Goal: Information Seeking & Learning: Understand process/instructions

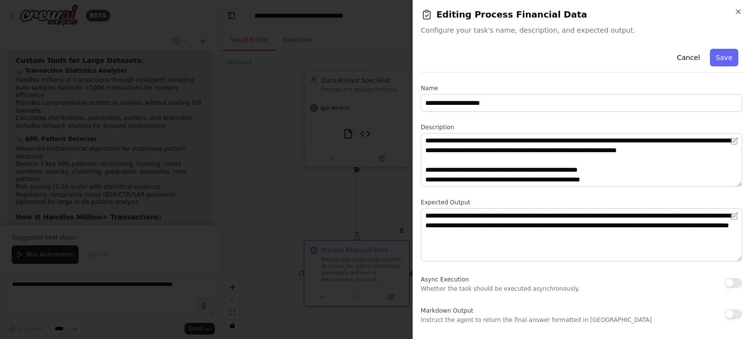
click at [324, 171] on div at bounding box center [375, 169] width 750 height 339
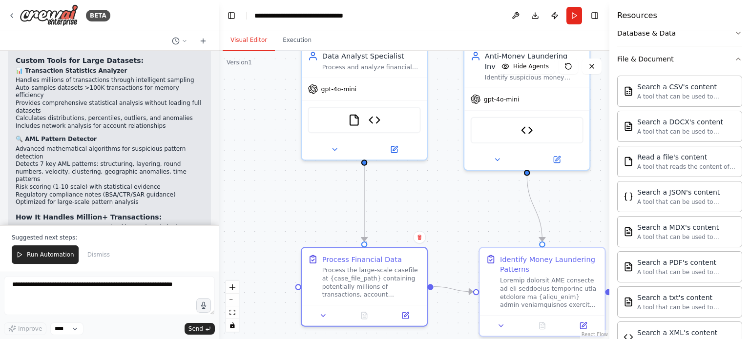
scroll to position [3460, 0]
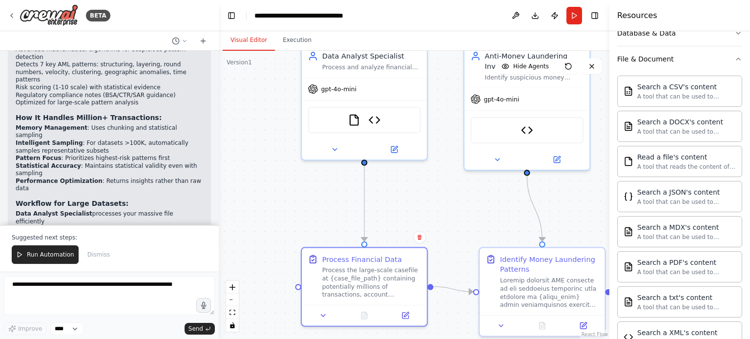
click at [356, 301] on span ""ACC456"" at bounding box center [370, 304] width 28 height 7
drag, startPoint x: 70, startPoint y: 144, endPoint x: 119, endPoint y: 142, distance: 48.8
click at [119, 328] on p "The system now efficiently handles enterprise-scale financial investigations wh…" at bounding box center [109, 339] width 187 height 23
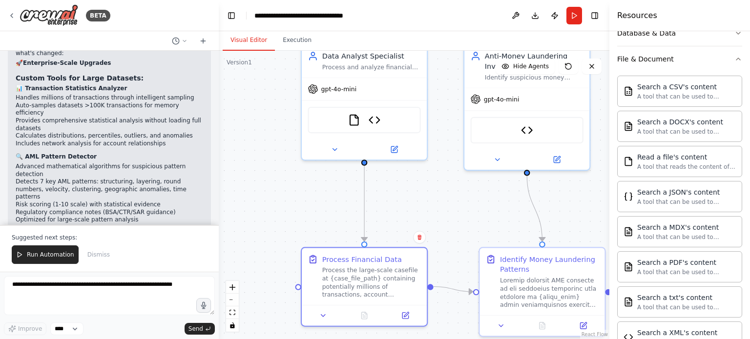
scroll to position [3343, 0]
drag, startPoint x: 125, startPoint y: 104, endPoint x: 168, endPoint y: 104, distance: 43.0
click at [168, 328] on li "Data Analyst Specialist processes your massive file efficiently" at bounding box center [109, 335] width 187 height 15
drag, startPoint x: 102, startPoint y: 109, endPoint x: 182, endPoint y: 113, distance: 80.7
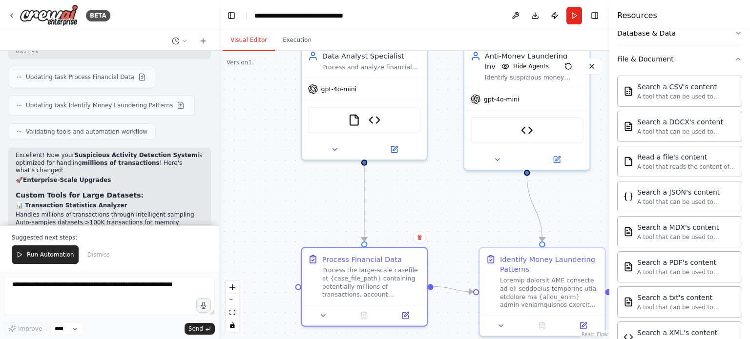
scroll to position [3409, 0]
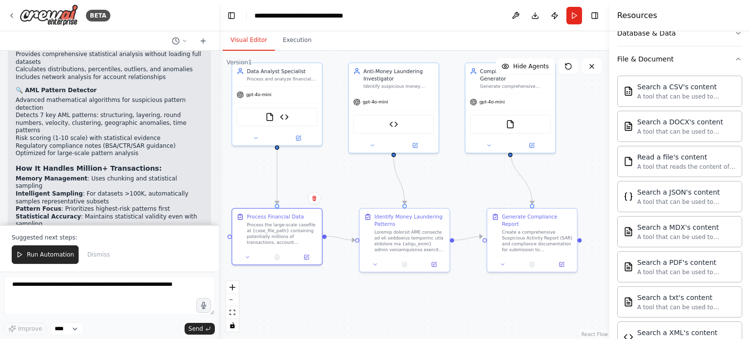
drag, startPoint x: 490, startPoint y: 197, endPoint x: 383, endPoint y: 178, distance: 108.6
click at [383, 178] on div ".deletable-edge-delete-btn { width: 20px; height: 20px; border: 0px solid #ffff…" at bounding box center [414, 195] width 390 height 288
click at [421, 151] on div at bounding box center [394, 144] width 90 height 15
click at [418, 148] on button at bounding box center [415, 144] width 41 height 9
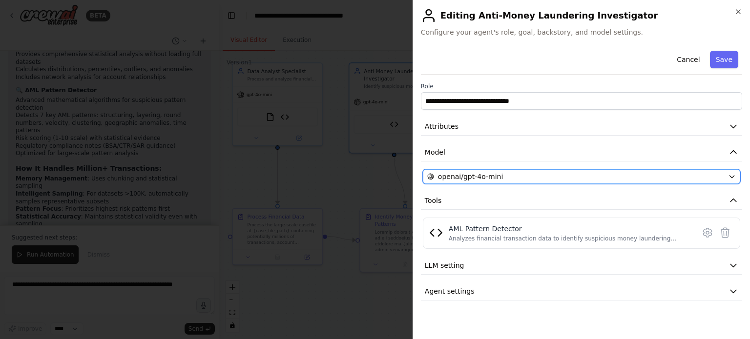
click at [561, 180] on div "openai/gpt-4o-mini" at bounding box center [575, 177] width 297 height 10
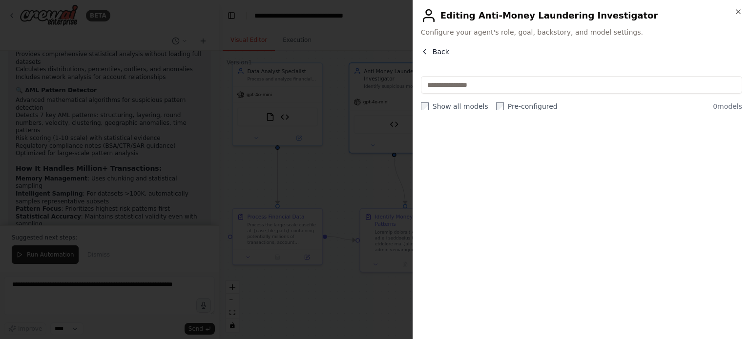
click at [440, 50] on span "Back" at bounding box center [440, 52] width 17 height 10
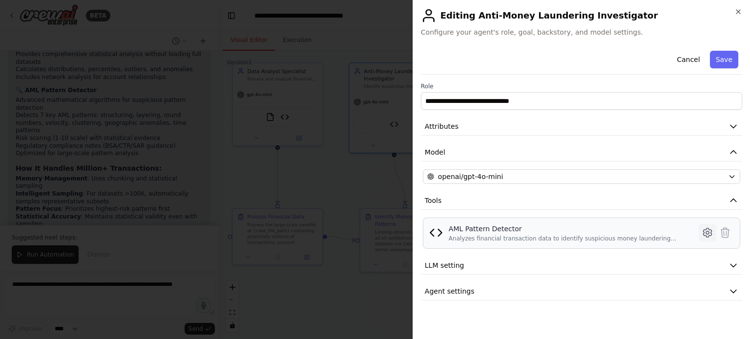
click at [702, 232] on icon at bounding box center [707, 233] width 12 height 12
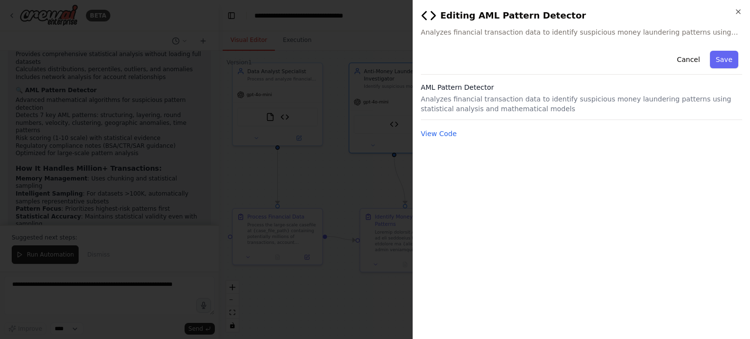
click at [472, 97] on p "Analyzes financial transaction data to identify suspicious money laundering pat…" at bounding box center [581, 104] width 321 height 20
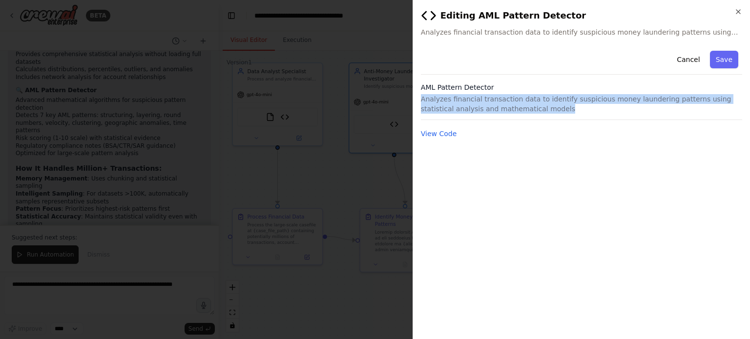
click at [472, 97] on p "Analyzes financial transaction data to identify suspicious money laundering pat…" at bounding box center [581, 104] width 321 height 20
click at [444, 129] on button "View Code" at bounding box center [439, 134] width 36 height 10
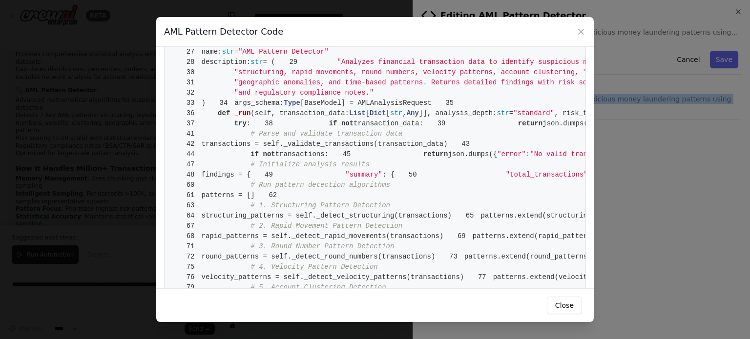
scroll to position [128, 0]
drag, startPoint x: 258, startPoint y: 91, endPoint x: 444, endPoint y: 118, distance: 188.3
drag, startPoint x: 243, startPoint y: 124, endPoint x: 301, endPoint y: 130, distance: 57.9
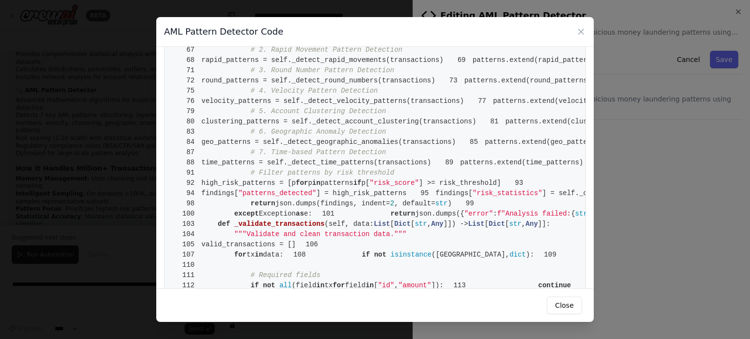
scroll to position [0, 0]
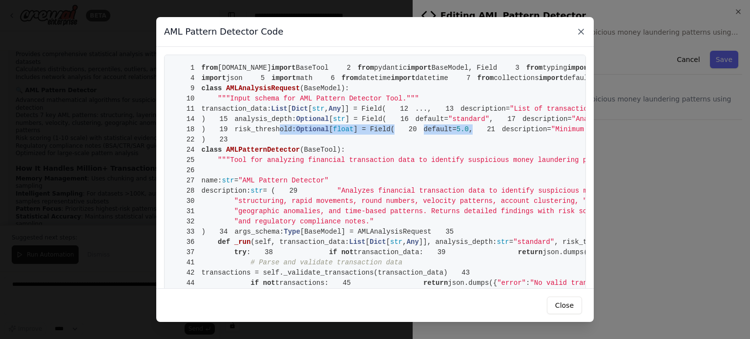
click at [582, 31] on icon at bounding box center [581, 32] width 10 height 10
